Goal: Information Seeking & Learning: Learn about a topic

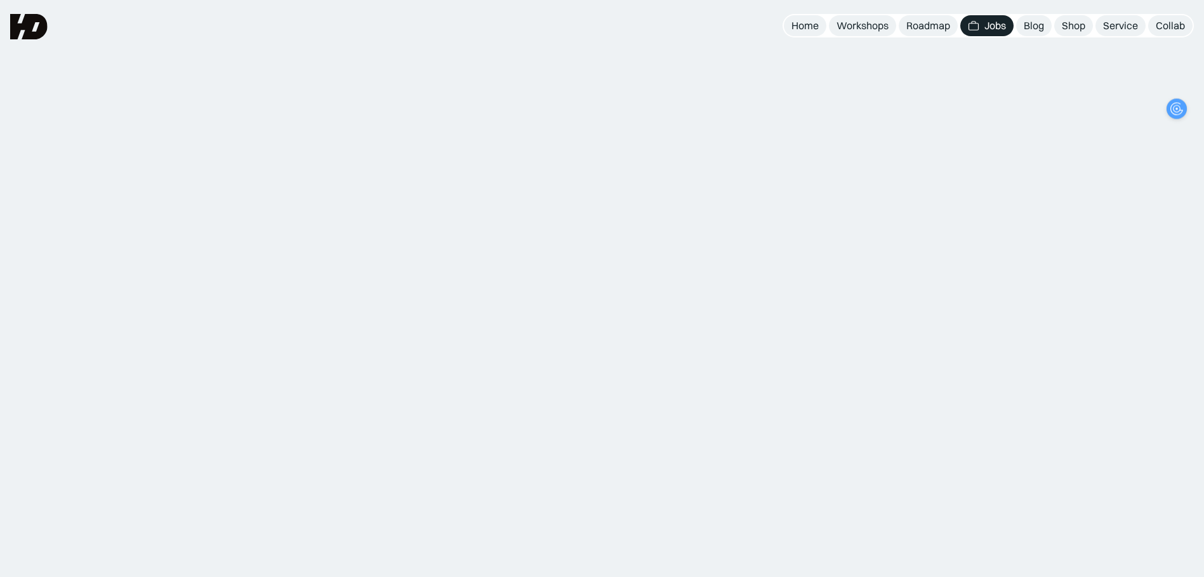
scroll to position [190, 0]
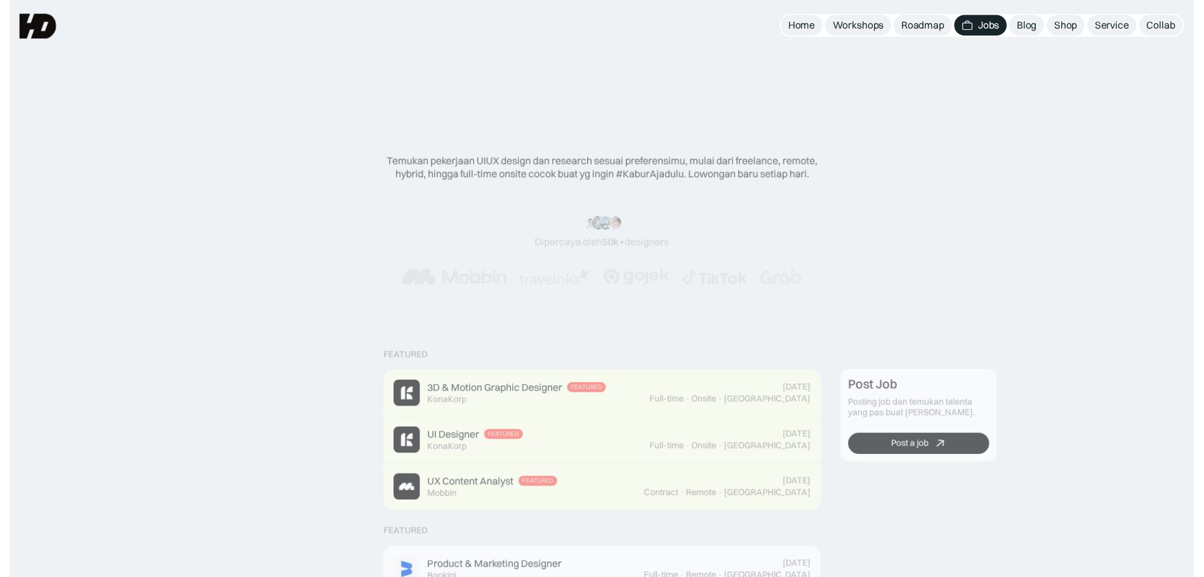
scroll to position [190, 0]
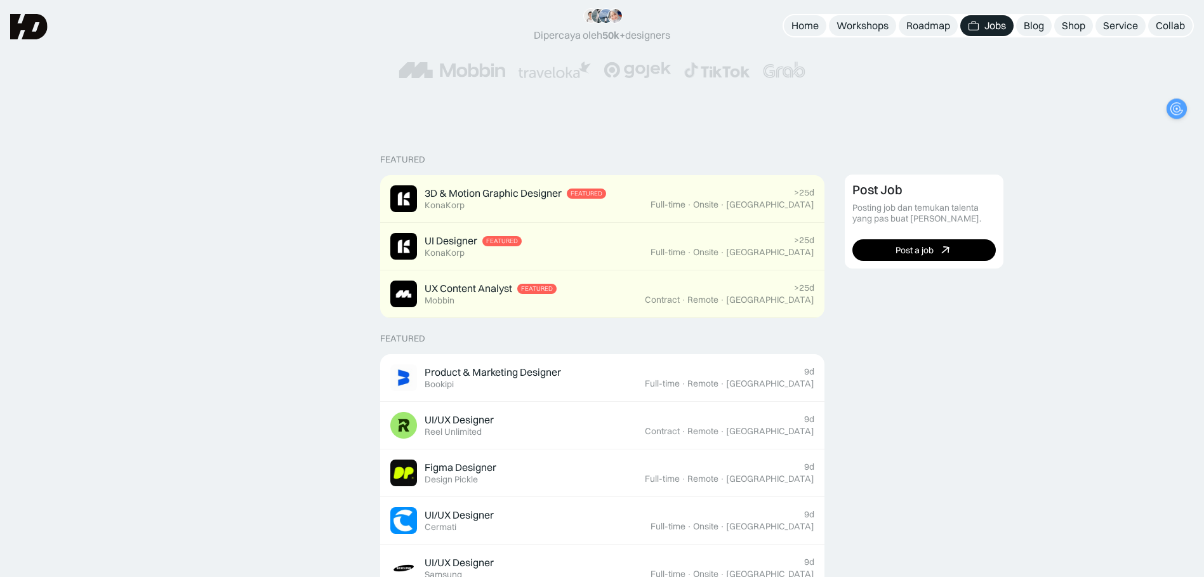
click at [840, 86] on div "“Siang tim HD, mau ngasih kabar kalo mulai minggu depan udah landing my first j…" at bounding box center [602, 43] width 1103 height 121
click at [988, 28] on div "Jobs" at bounding box center [996, 25] width 22 height 13
